Goal: Transaction & Acquisition: Purchase product/service

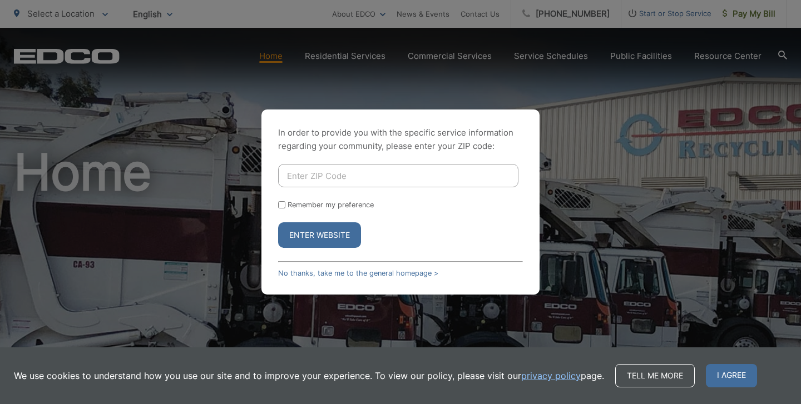
click at [340, 166] on input "Enter ZIP Code" at bounding box center [398, 175] width 240 height 23
type input "92084"
click at [278, 222] on button "Enter Website" at bounding box center [319, 235] width 83 height 26
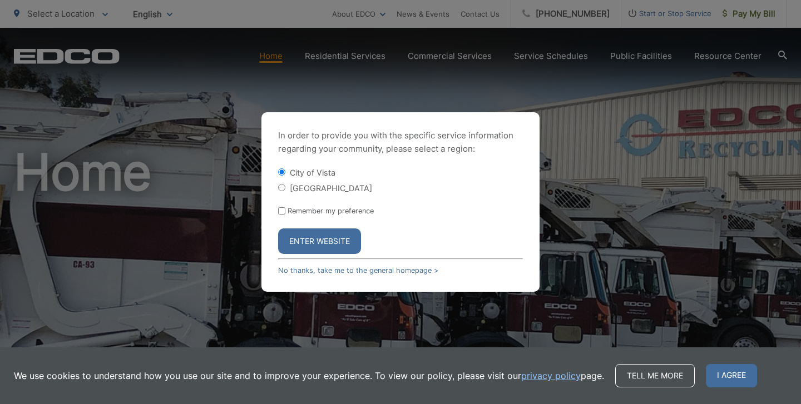
click at [335, 236] on button "Enter Website" at bounding box center [319, 242] width 83 height 26
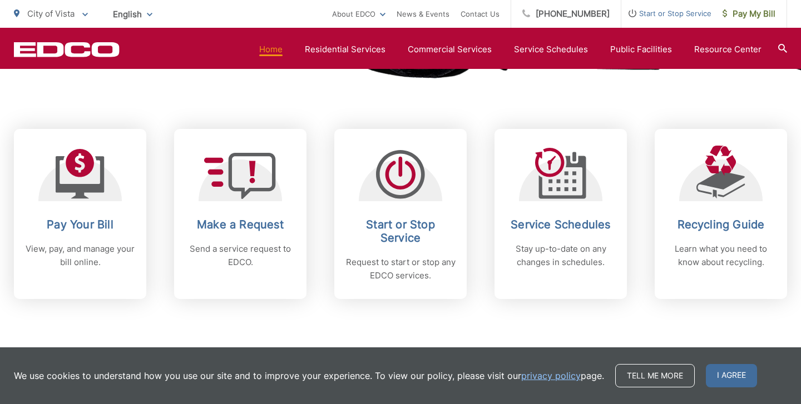
scroll to position [426, 0]
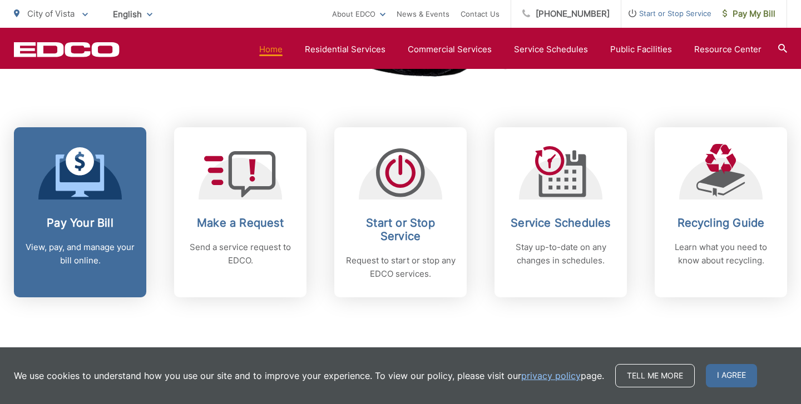
click at [67, 277] on link "Pay Your Bill View, pay, and manage your bill online." at bounding box center [80, 212] width 132 height 170
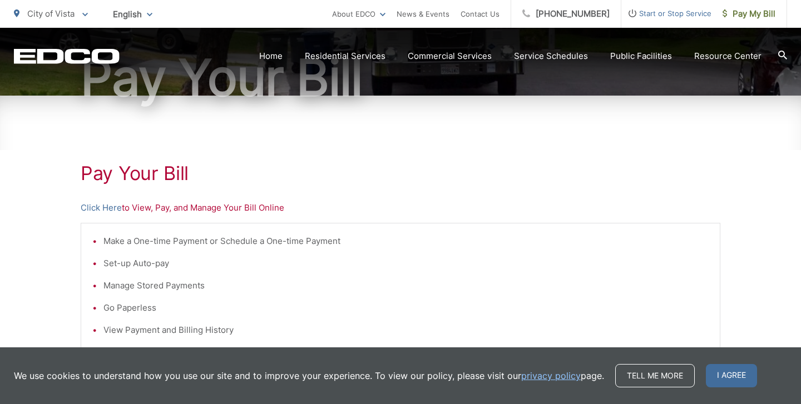
scroll to position [130, 0]
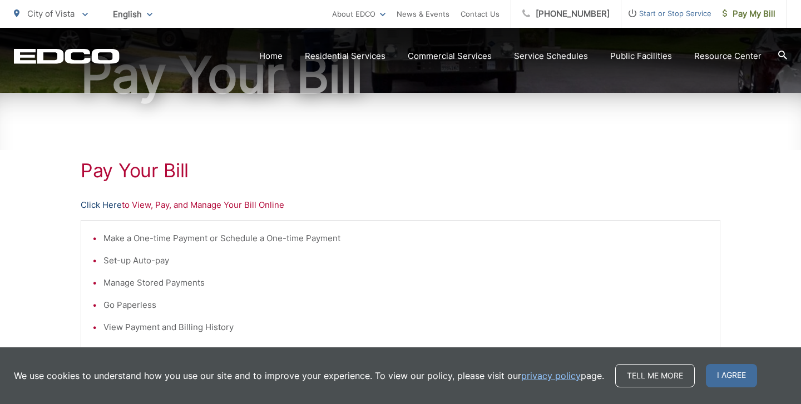
click at [105, 204] on link "Click Here" at bounding box center [101, 205] width 41 height 13
